Goal: Obtain resource: Download file/media

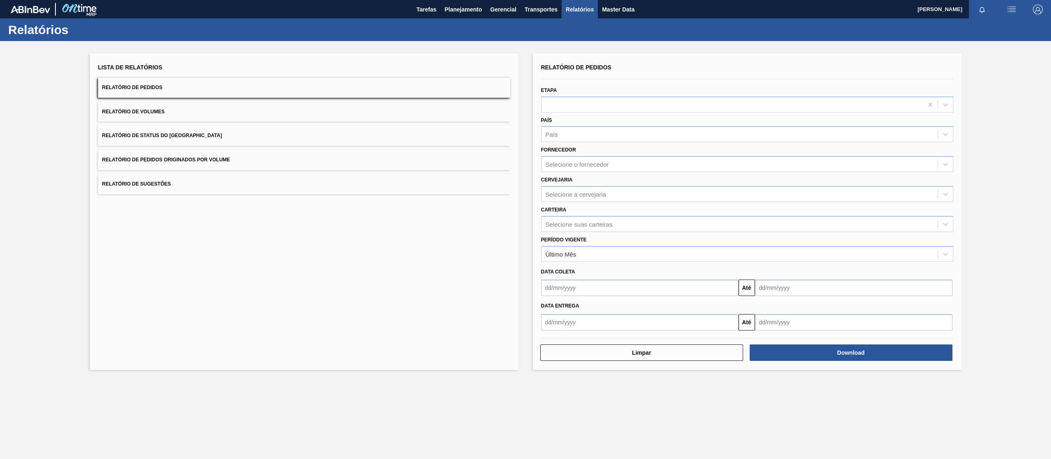
click at [195, 154] on button "Relatório de Pedidos Originados por Volume" at bounding box center [304, 160] width 412 height 20
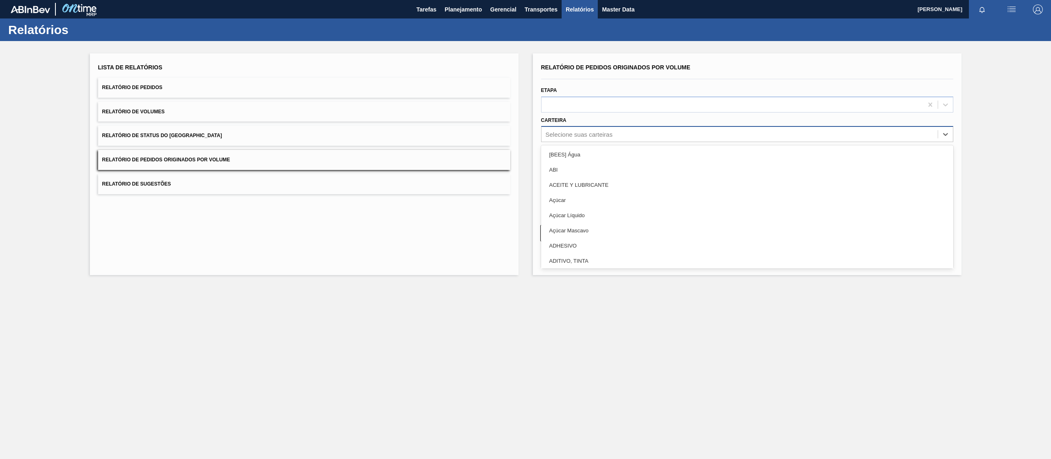
click at [567, 127] on div "Selecione suas carteiras" at bounding box center [747, 134] width 412 height 16
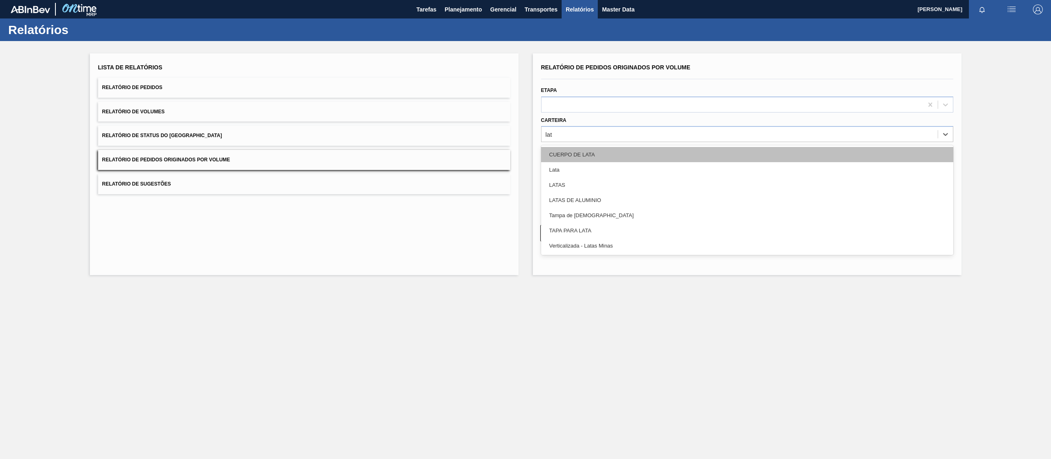
type input "lata"
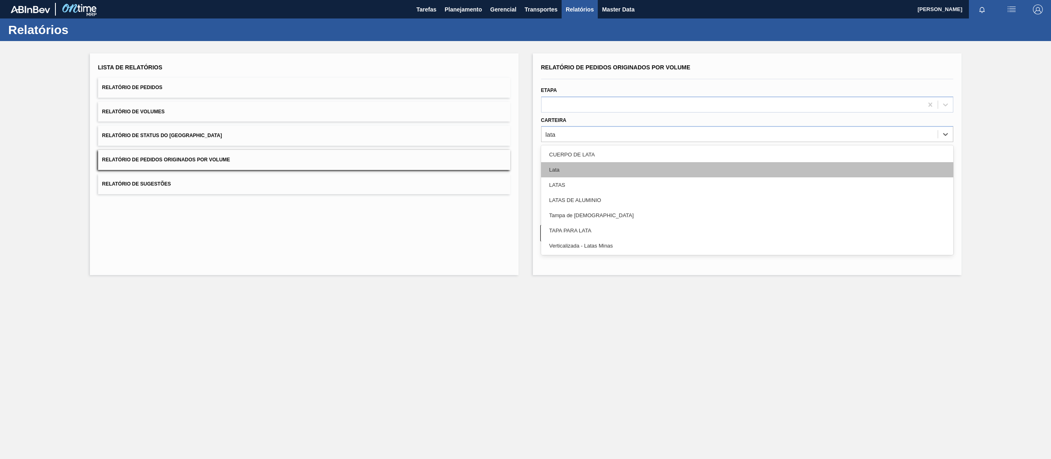
click at [578, 167] on div "Lata" at bounding box center [747, 169] width 412 height 15
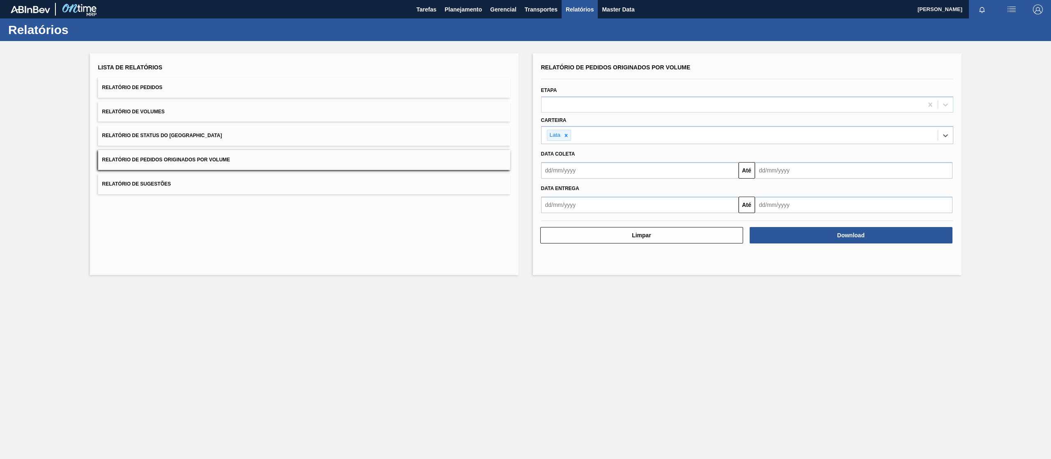
click at [590, 164] on input "text" at bounding box center [639, 170] width 197 height 16
click at [633, 257] on div "27" at bounding box center [630, 256] width 11 height 11
type input "[DATE]"
click at [781, 161] on div "[DATE] Até" at bounding box center [747, 169] width 419 height 18
click at [778, 172] on input "text" at bounding box center [853, 170] width 197 height 16
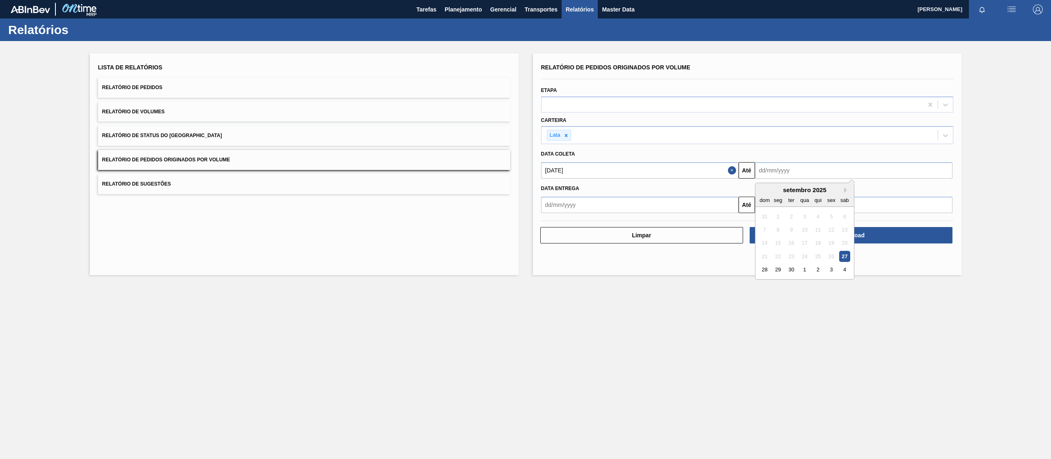
click at [845, 254] on div "27" at bounding box center [844, 256] width 11 height 11
type input "[DATE]"
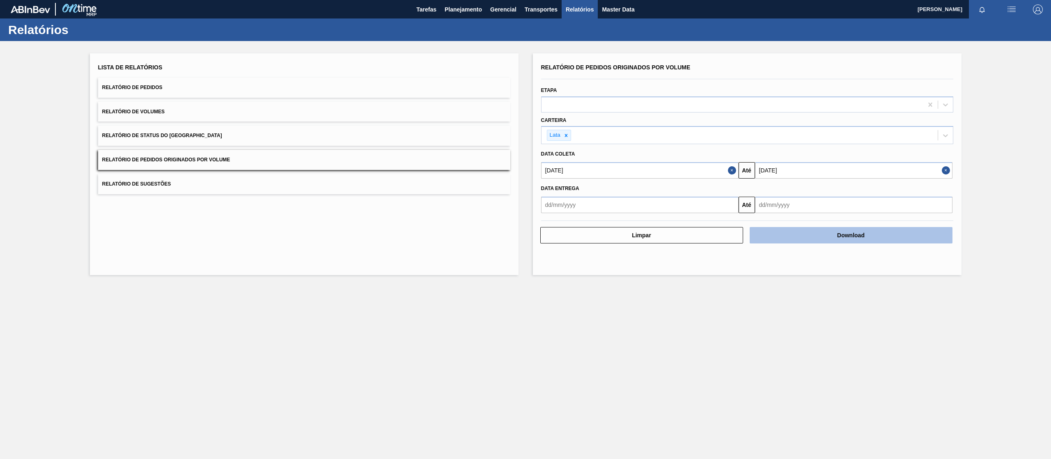
click at [794, 231] on button "Download" at bounding box center [851, 235] width 203 height 16
